Goal: Task Accomplishment & Management: Manage account settings

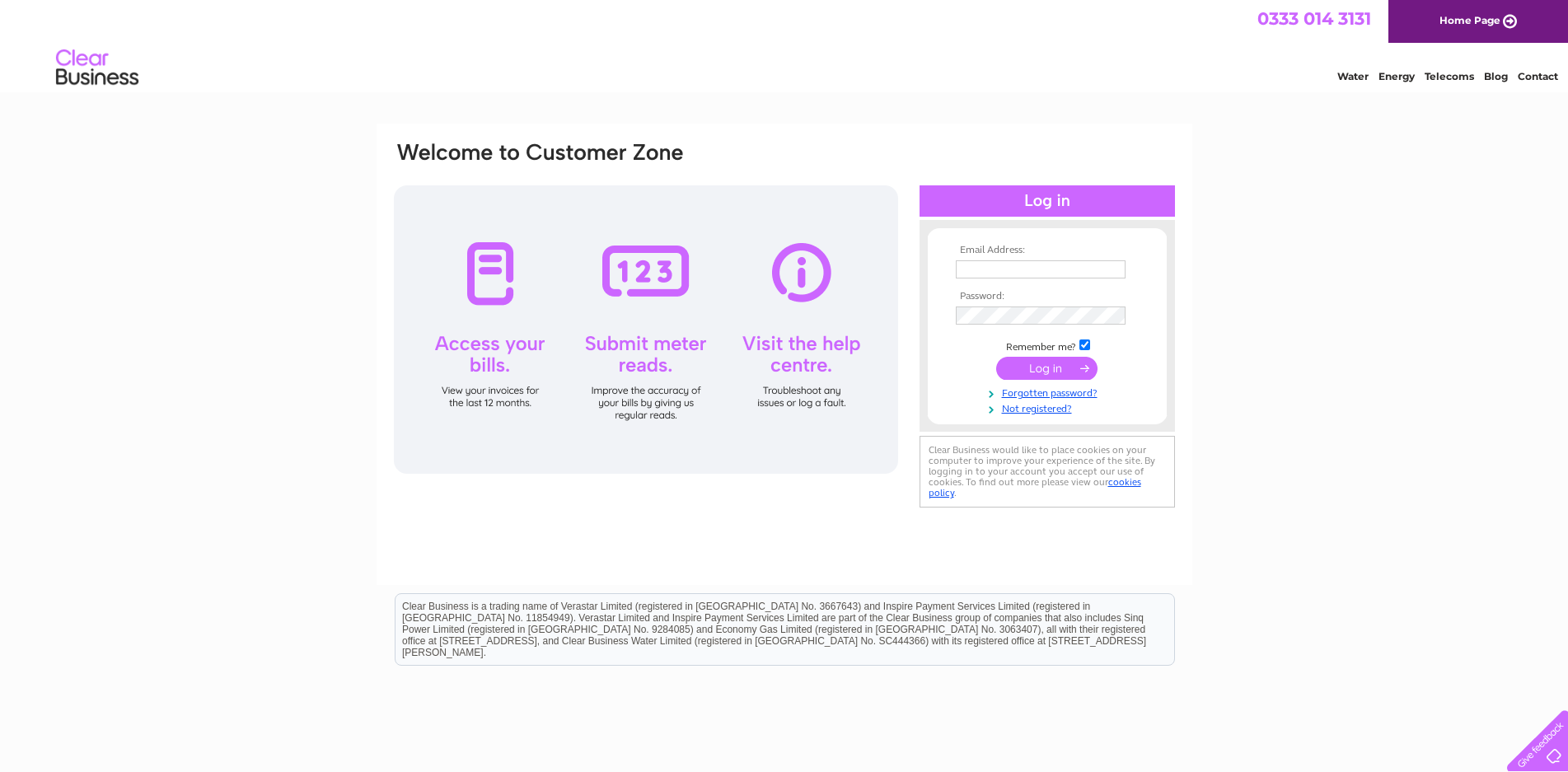
type input "accounts@wright-crawford.co.uk"
click at [1056, 370] on input "submit" at bounding box center [1046, 367] width 101 height 23
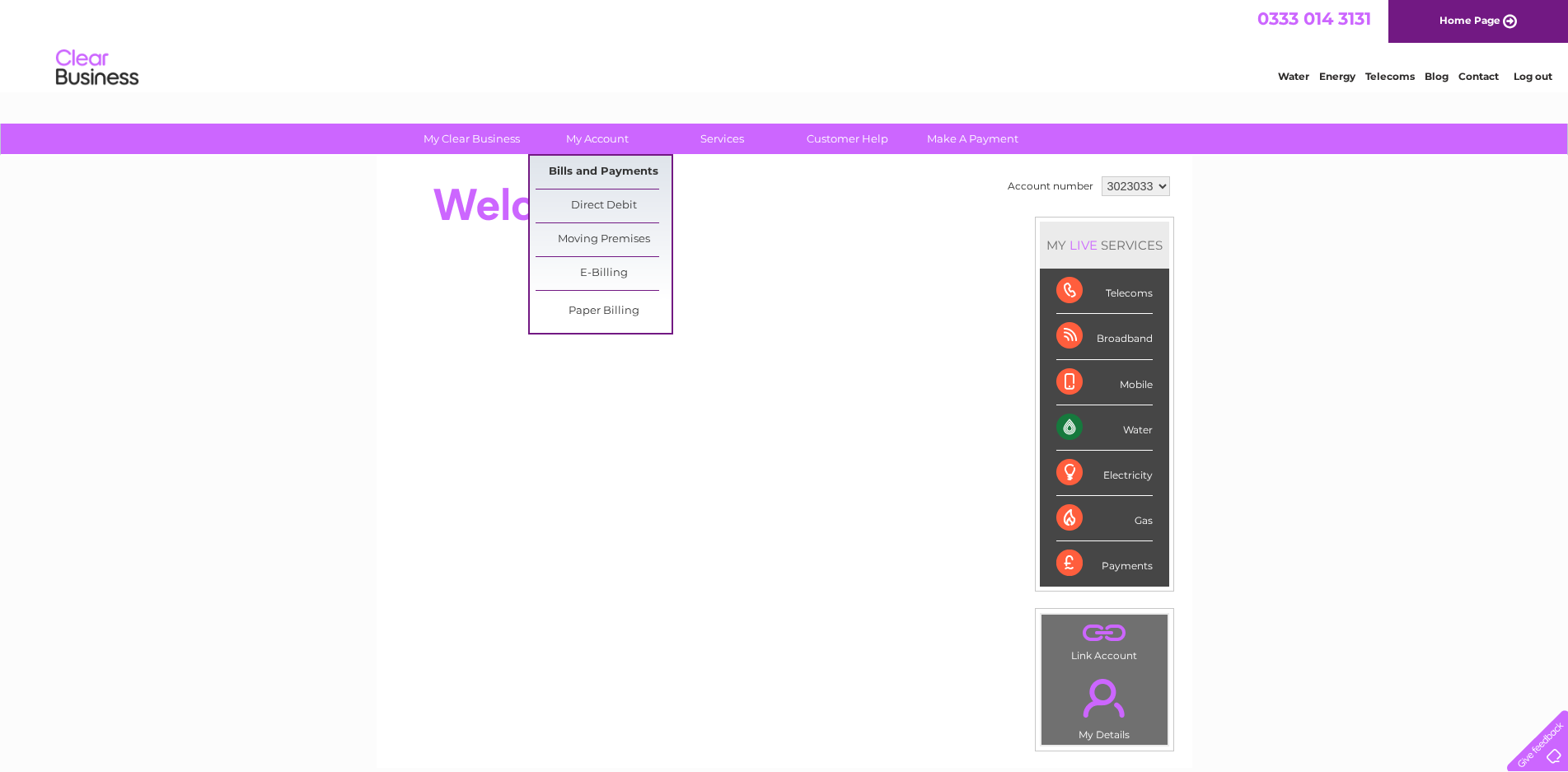
click at [589, 170] on link "Bills and Payments" at bounding box center [603, 172] width 136 height 33
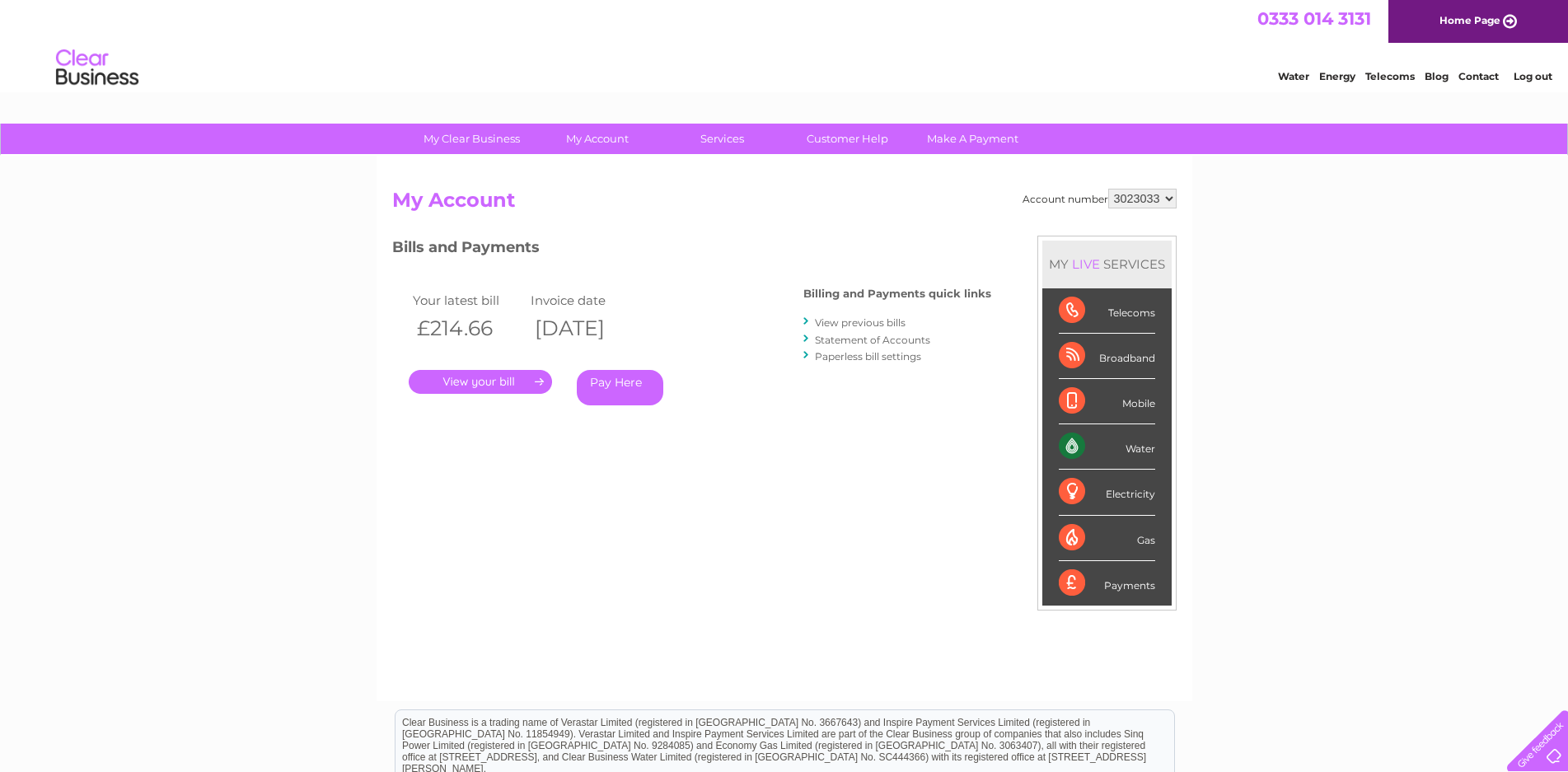
click at [496, 385] on link "." at bounding box center [479, 382] width 143 height 24
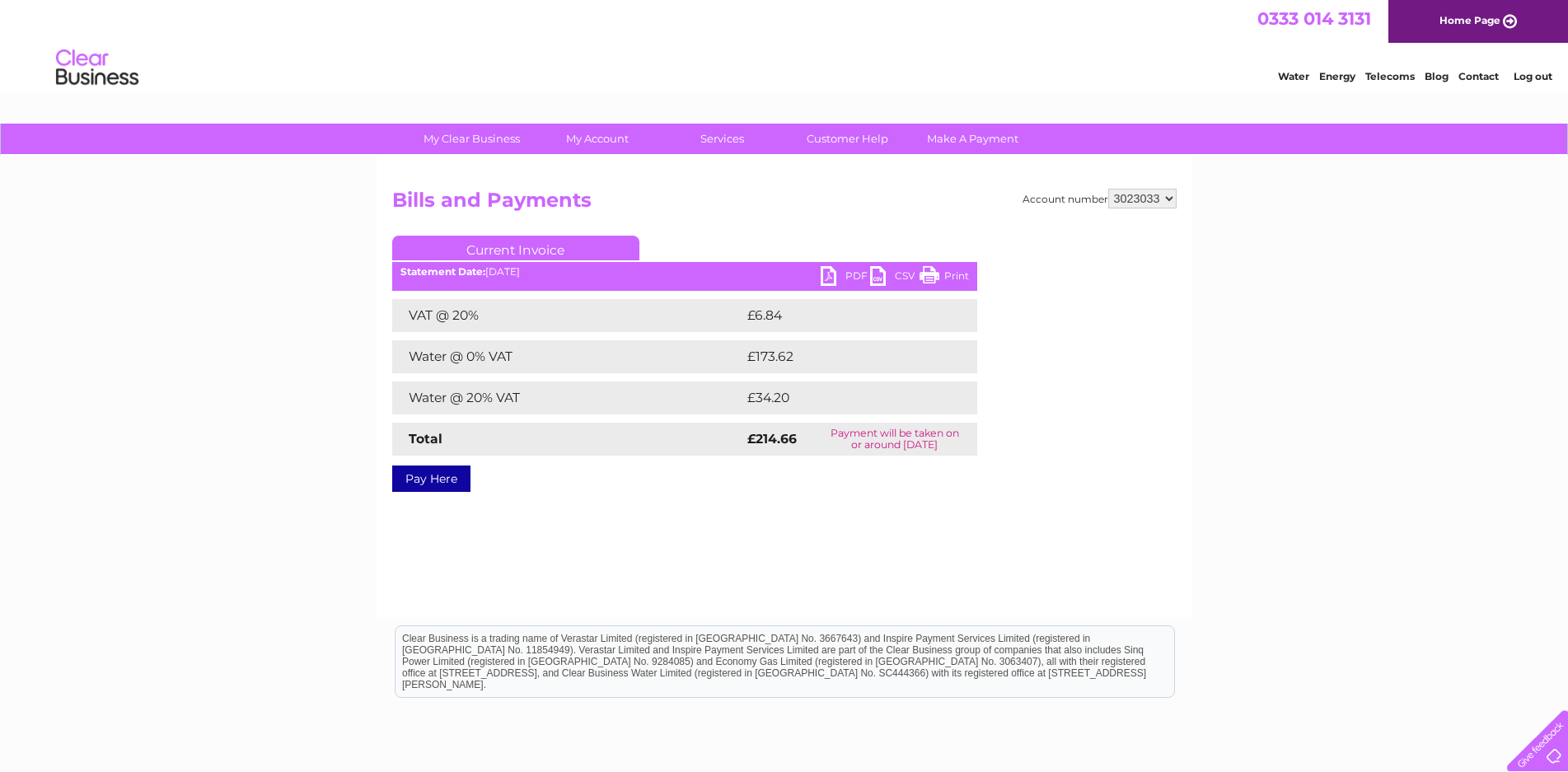
click at [846, 273] on link "PDF" at bounding box center [845, 278] width 49 height 24
